Goal: Task Accomplishment & Management: Manage account settings

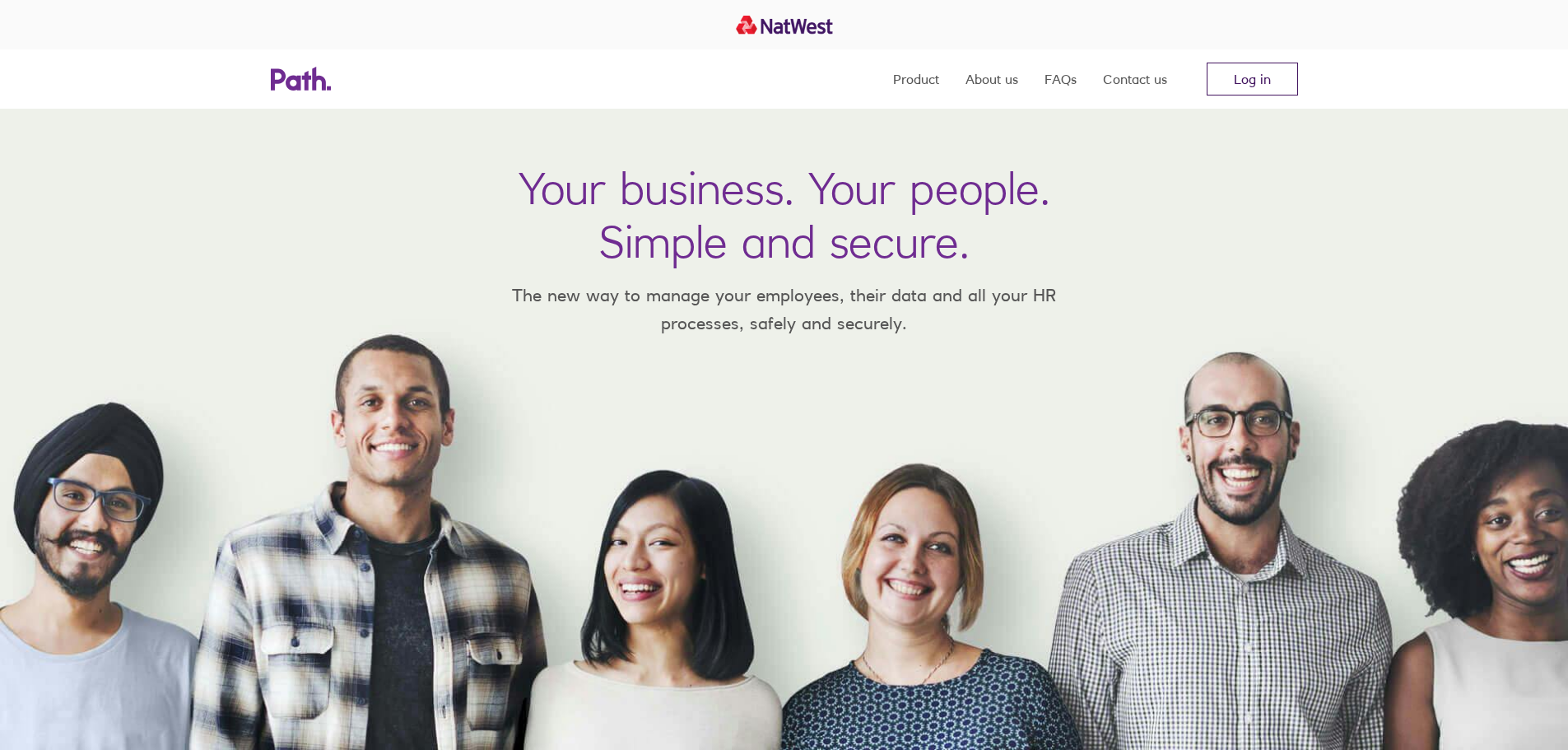
click at [1257, 73] on link "Log in" at bounding box center [1252, 79] width 92 height 33
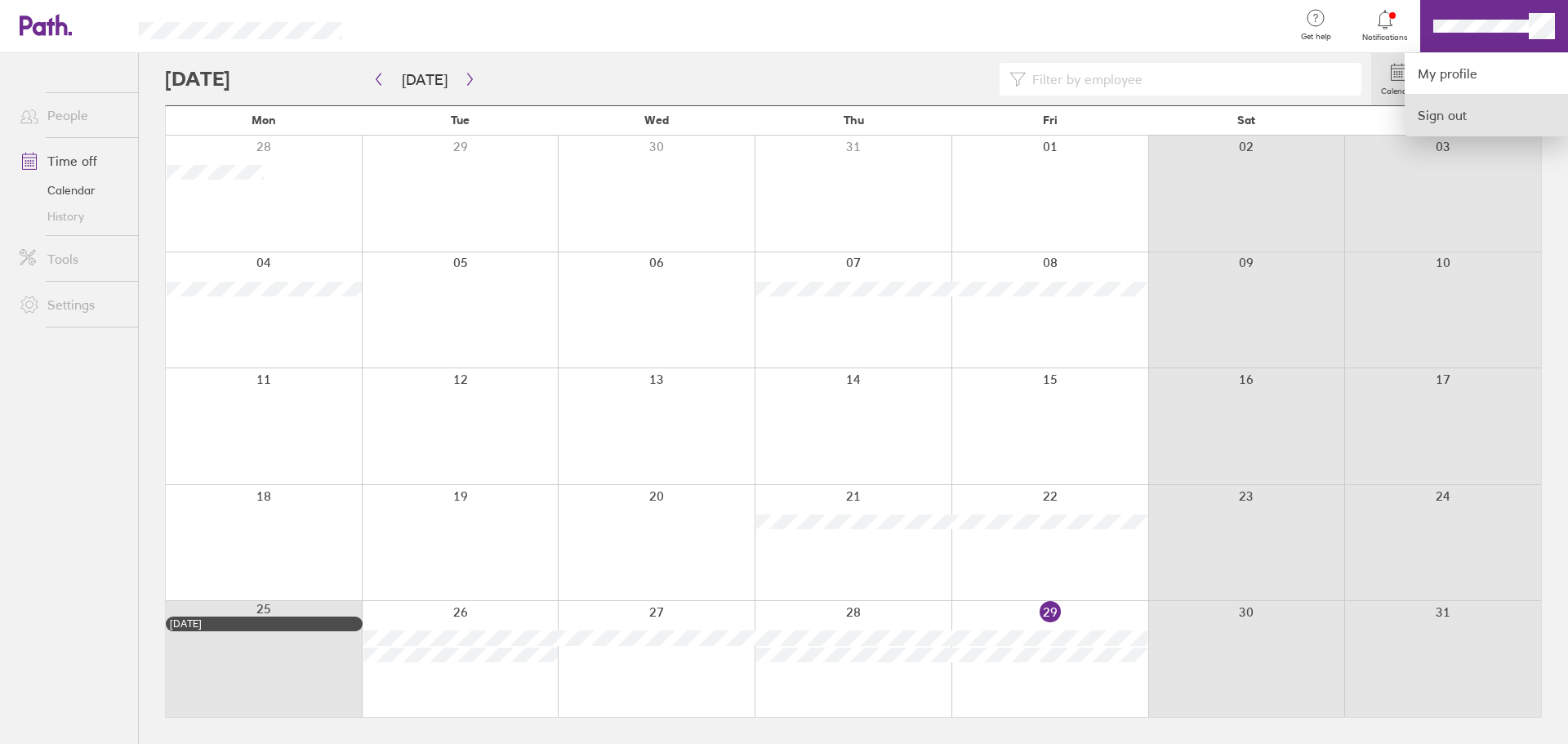
click at [1450, 115] on link "Sign out" at bounding box center [1486, 115] width 163 height 41
